Goal: Check status: Check status

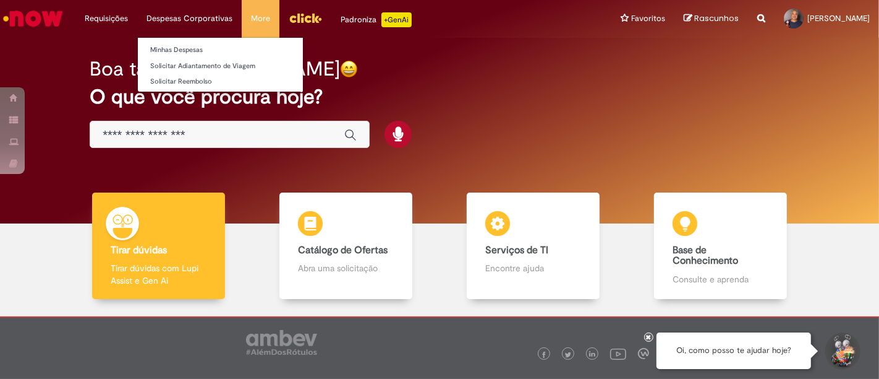
click at [137, 17] on li "Despesas Corporativas Minhas Despesas Solicitar Adiantamento de Viagem Solicita…" at bounding box center [106, 18] width 62 height 37
click at [176, 47] on link "Minhas Despesas" at bounding box center [220, 50] width 165 height 14
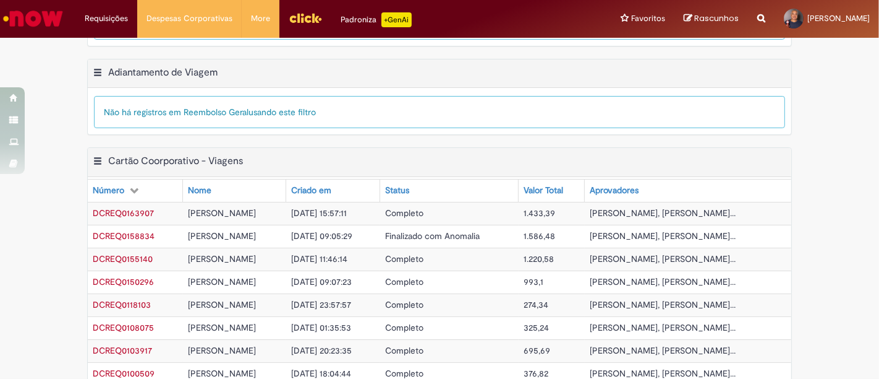
scroll to position [412, 0]
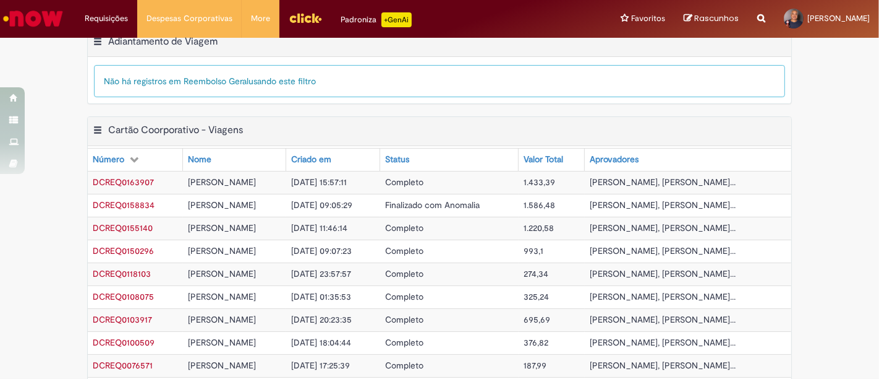
click at [302, 176] on span "[DATE] 15:57:11" at bounding box center [319, 181] width 56 height 11
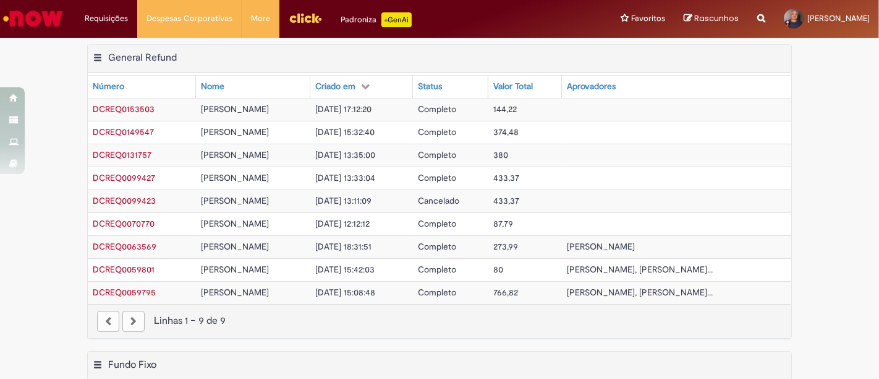
click at [121, 106] on span "DCREQ0153503" at bounding box center [124, 108] width 62 height 11
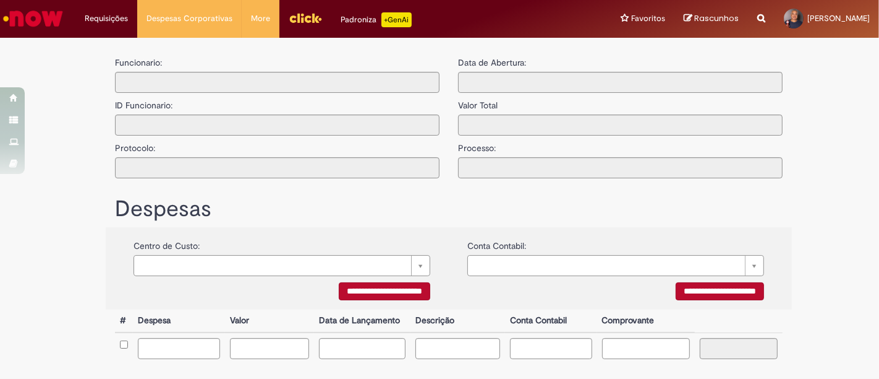
type input "**********"
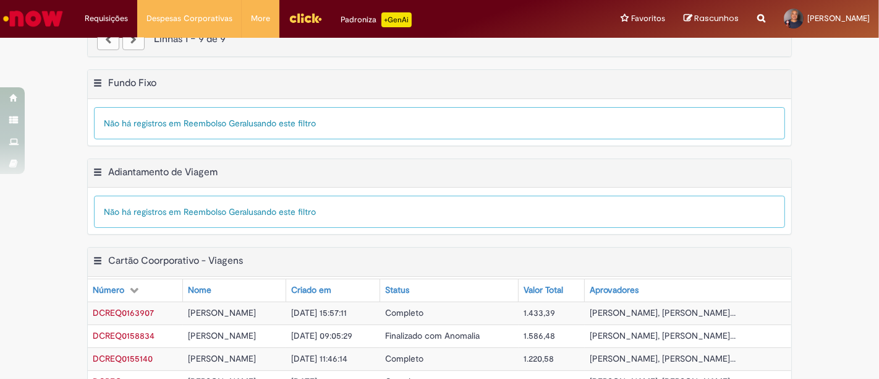
scroll to position [343, 0]
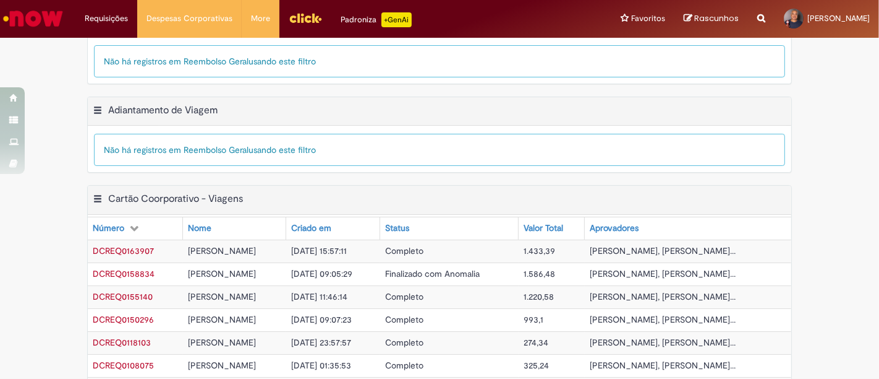
click at [125, 268] on span "DCREQ0158834" at bounding box center [124, 273] width 62 height 11
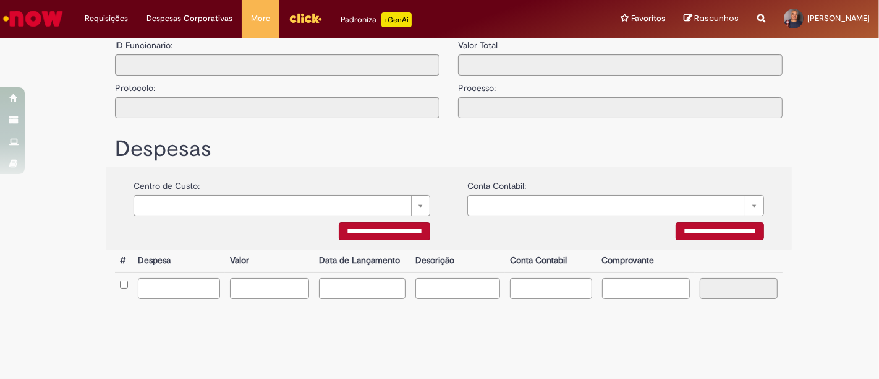
type input "**********"
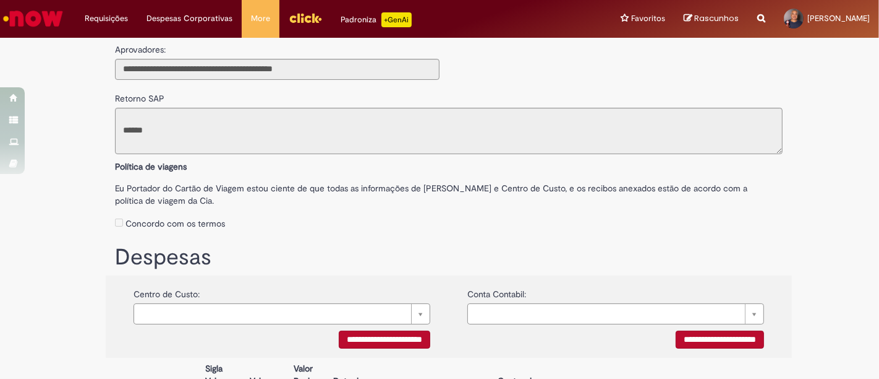
scroll to position [137, 0]
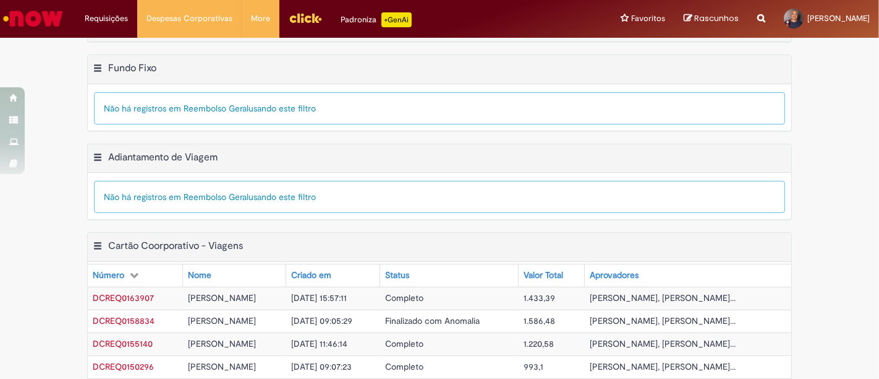
scroll to position [412, 0]
